Goal: Navigation & Orientation: Go to known website

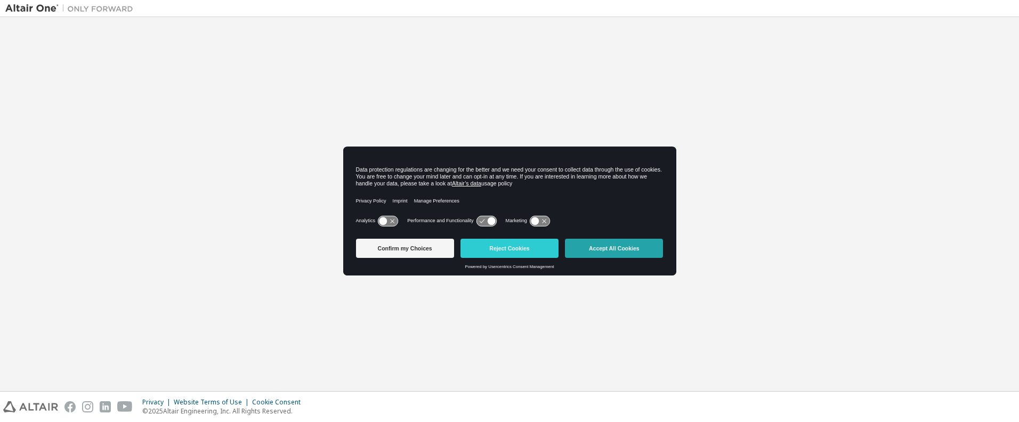
click at [606, 244] on button "Accept All Cookies" at bounding box center [614, 248] width 98 height 19
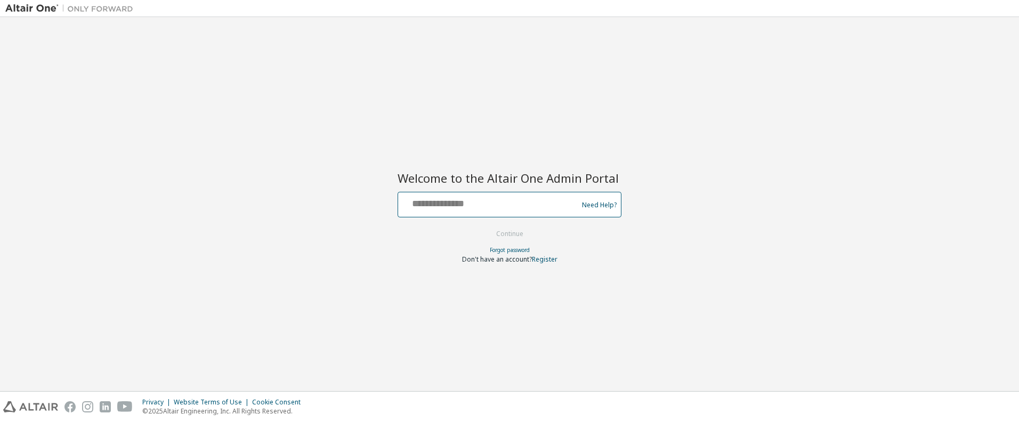
click at [473, 202] on input "text" at bounding box center [489, 202] width 174 height 15
type input "**********"
click at [489, 237] on button "Continue" at bounding box center [510, 234] width 50 height 16
